Goal: Task Accomplishment & Management: Use online tool/utility

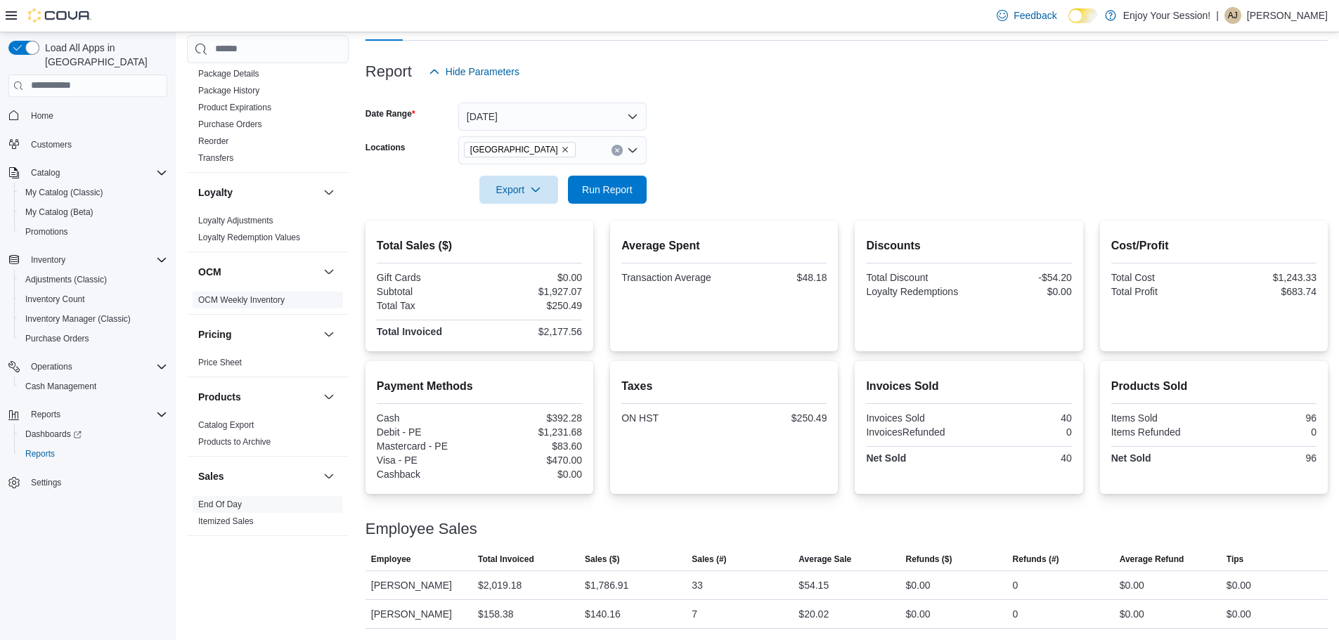
scroll to position [27, 0]
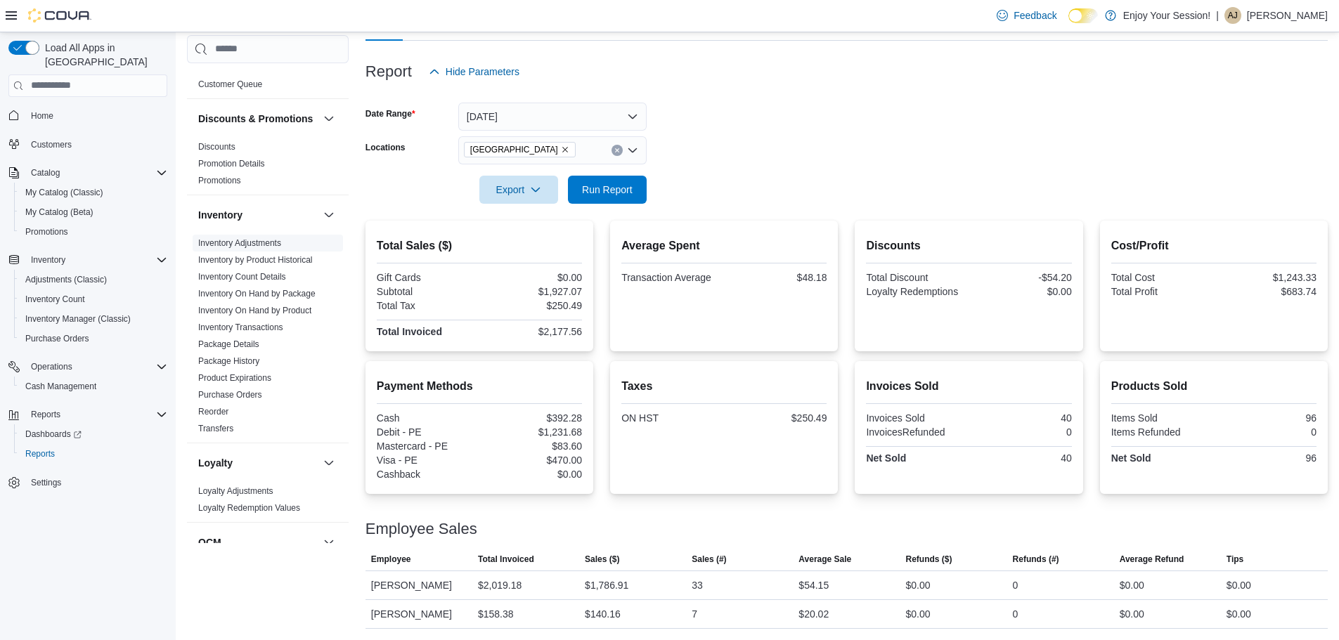
click at [281, 316] on link "Inventory On Hand by Product" at bounding box center [254, 311] width 113 height 10
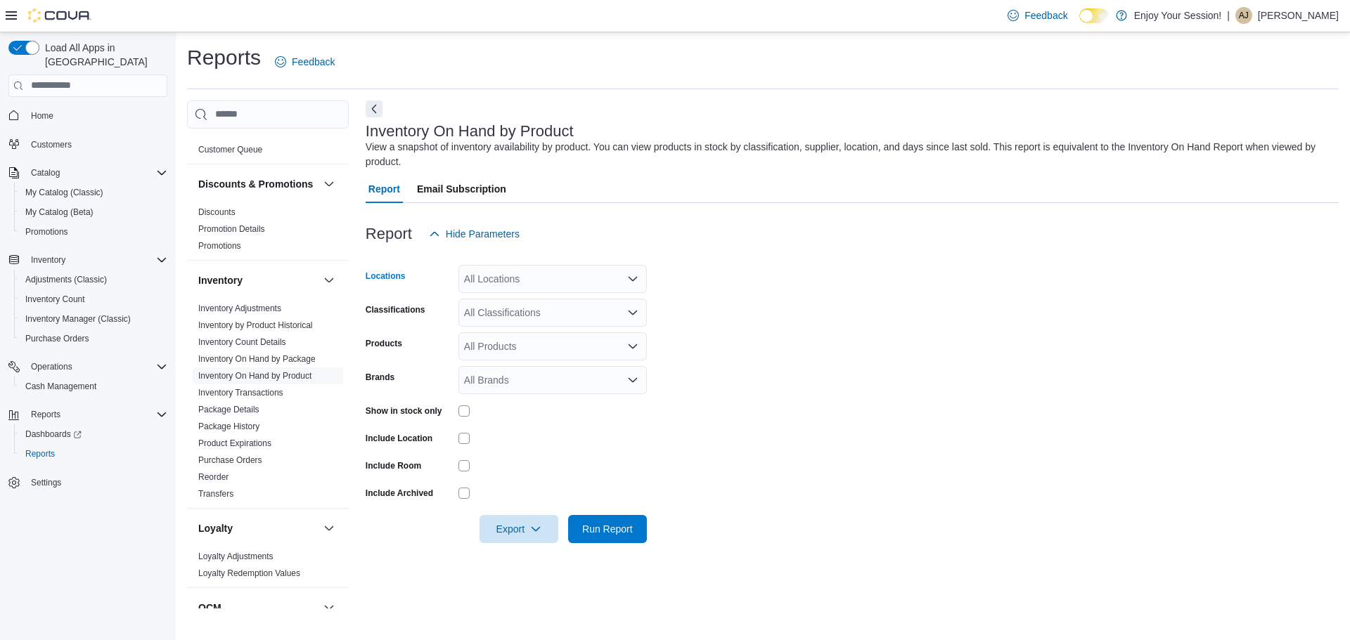
click at [504, 281] on div "All Locations" at bounding box center [552, 279] width 188 height 28
type input "****"
click at [608, 303] on div "[GEOGRAPHIC_DATA]" at bounding box center [553, 303] width 172 height 14
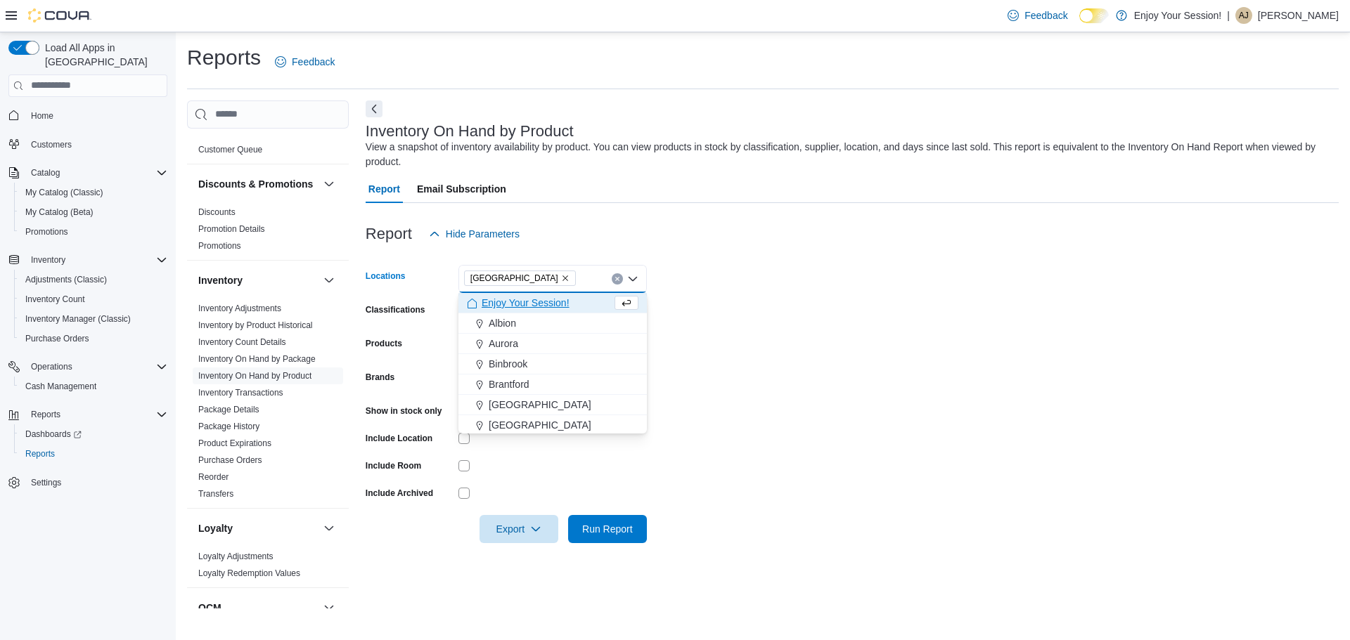
drag, startPoint x: 740, startPoint y: 285, endPoint x: 727, endPoint y: 283, distance: 12.8
click at [740, 284] on form "Locations [GEOGRAPHIC_DATA] Combo box. Selected. [GEOGRAPHIC_DATA]. Press Backs…" at bounding box center [852, 395] width 973 height 295
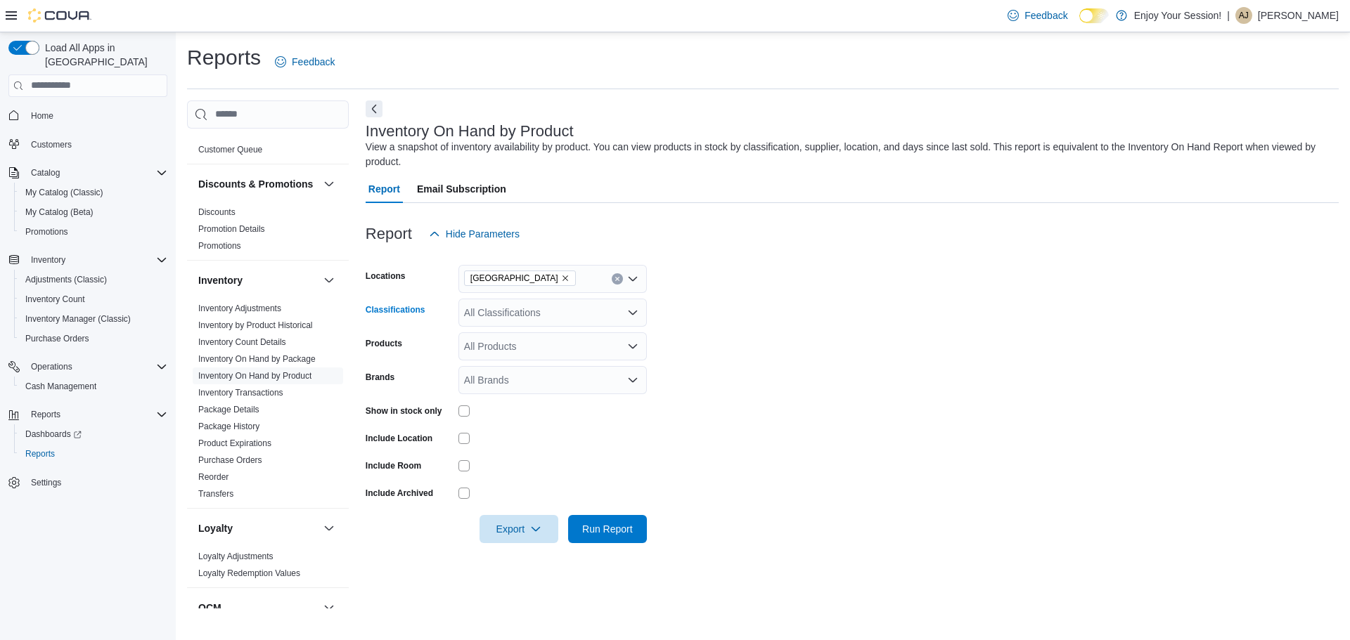
click at [580, 314] on div "All Classifications" at bounding box center [552, 313] width 188 height 28
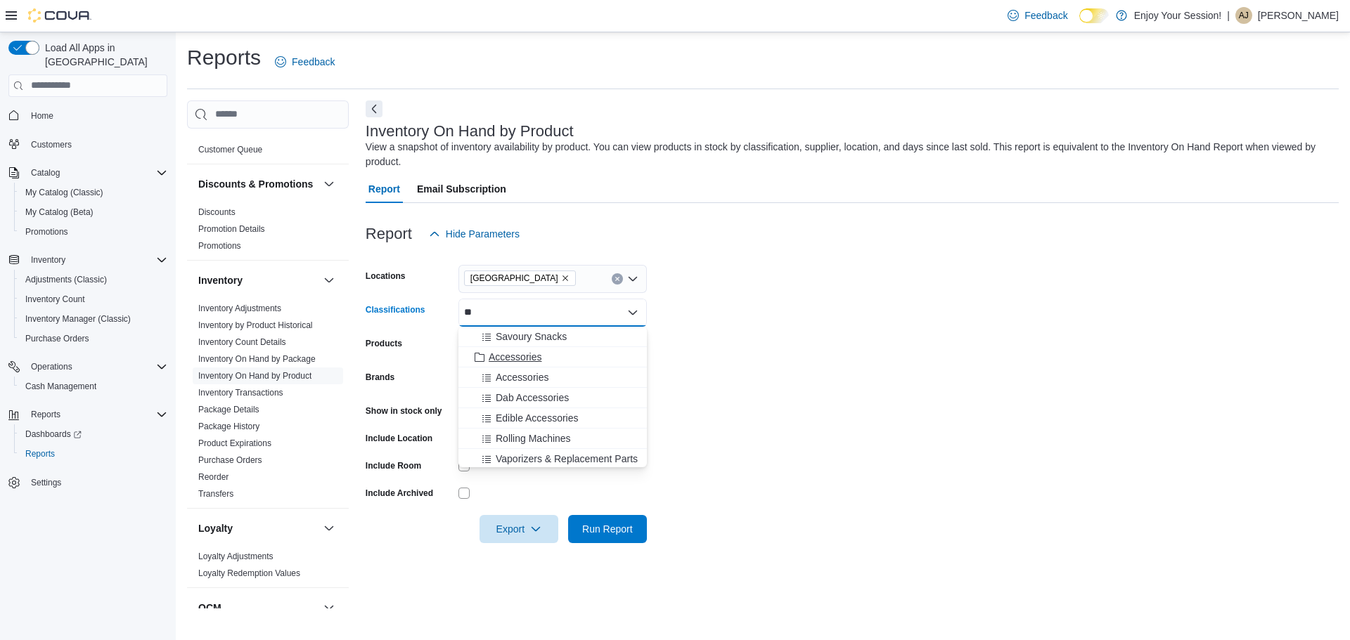
type input "**"
click at [571, 355] on div "Accessories" at bounding box center [553, 357] width 172 height 14
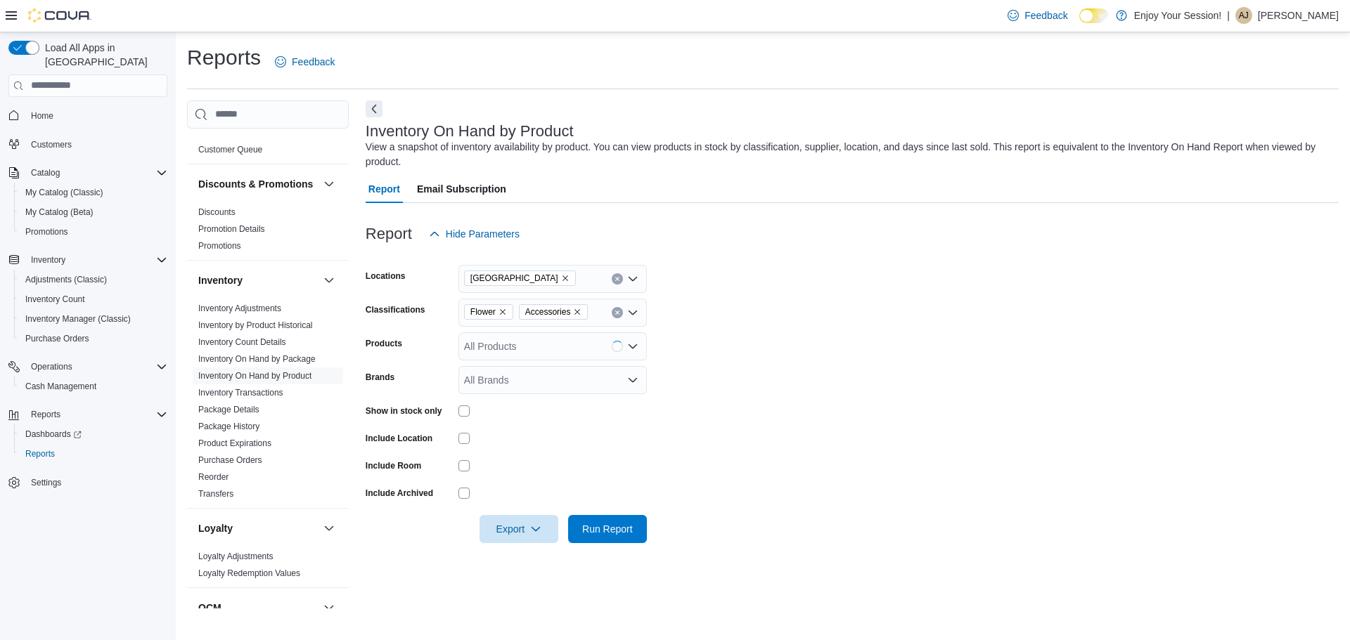
click at [733, 326] on form "Locations [GEOGRAPHIC_DATA] Classifications Flower Accessories Products All Pro…" at bounding box center [852, 395] width 973 height 295
click at [508, 309] on span "Flower" at bounding box center [488, 311] width 49 height 15
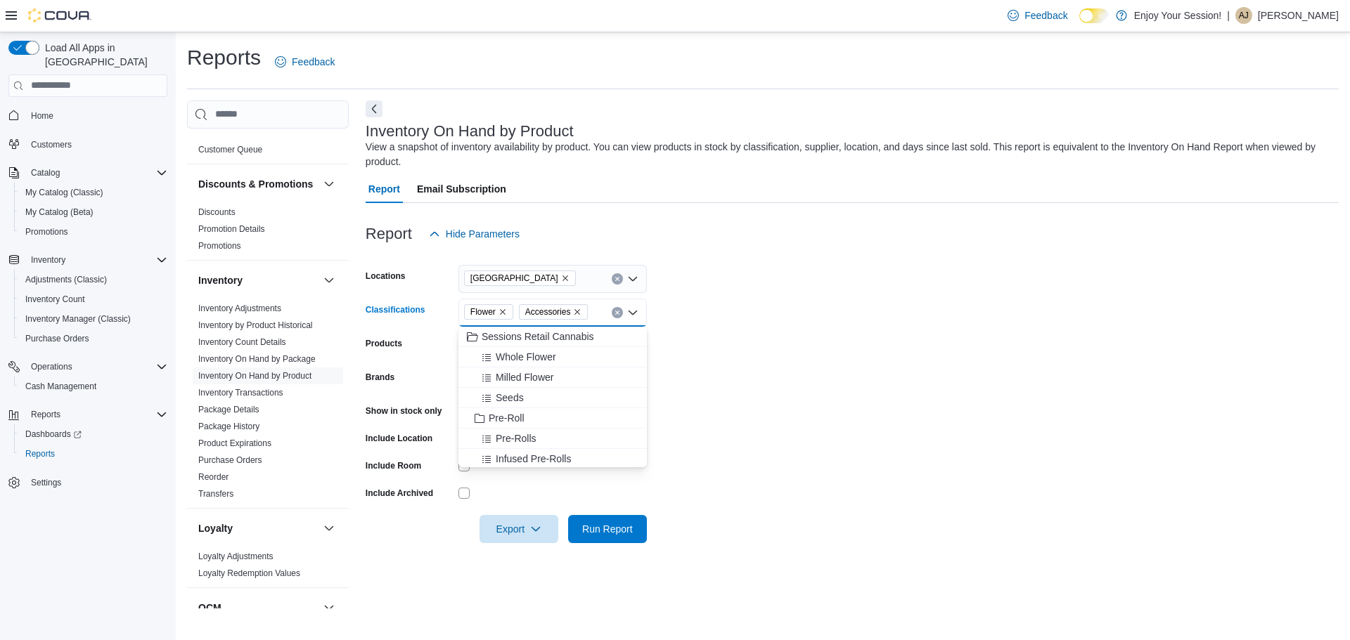
click at [506, 313] on icon "Remove Flower from selection in this group" at bounding box center [502, 312] width 8 height 8
click at [782, 426] on form "Locations [GEOGRAPHIC_DATA] Classifications Accessories Combo box. Selected. Ac…" at bounding box center [852, 395] width 973 height 295
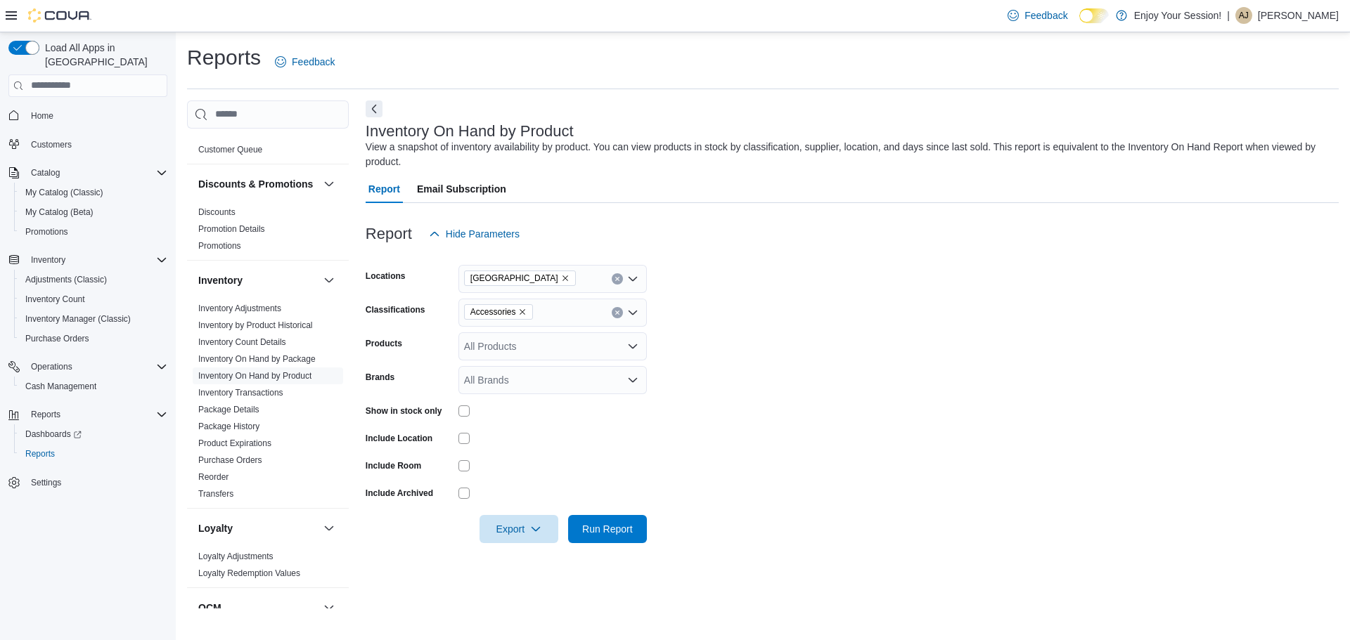
click at [463, 404] on div at bounding box center [552, 411] width 188 height 22
click at [626, 522] on span "Run Report" at bounding box center [607, 529] width 51 height 14
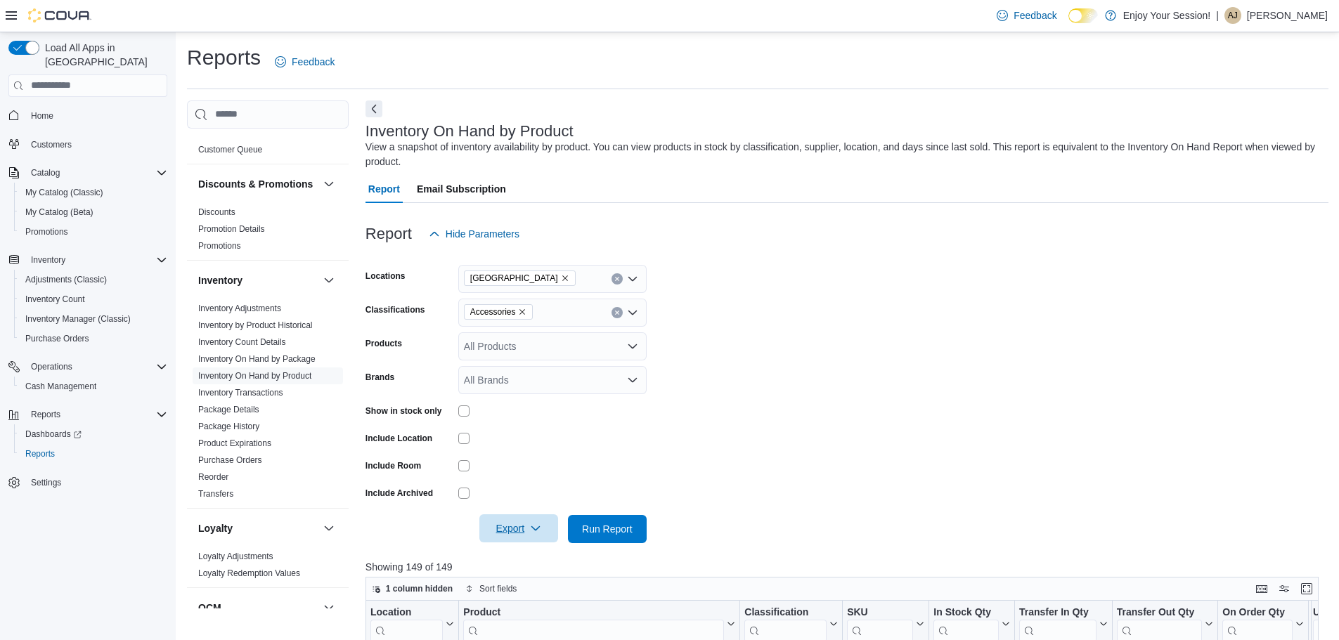
click at [521, 531] on span "Export" at bounding box center [519, 529] width 62 height 28
click at [546, 438] on button "Export to Excel" at bounding box center [521, 445] width 80 height 28
